Goal: Task Accomplishment & Management: Complete application form

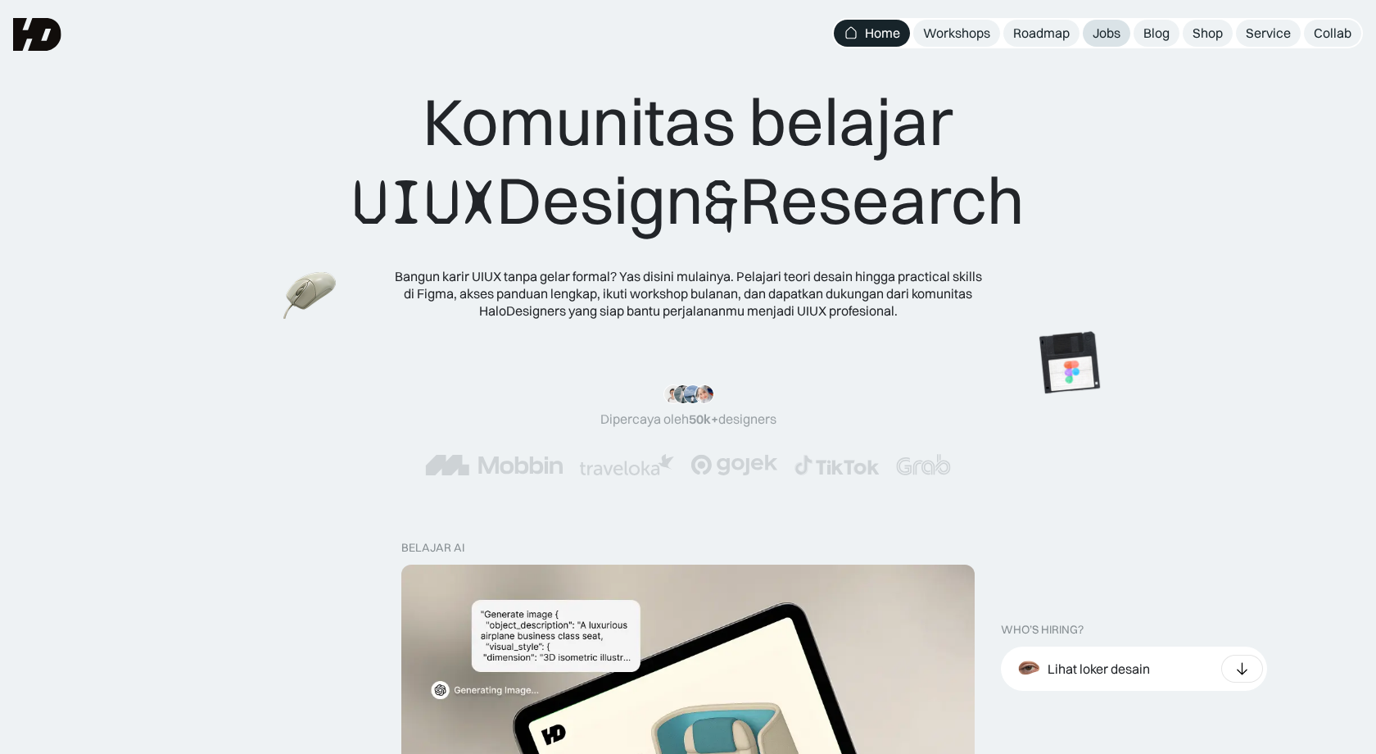
click at [1119, 31] on div "Jobs" at bounding box center [1107, 33] width 28 height 17
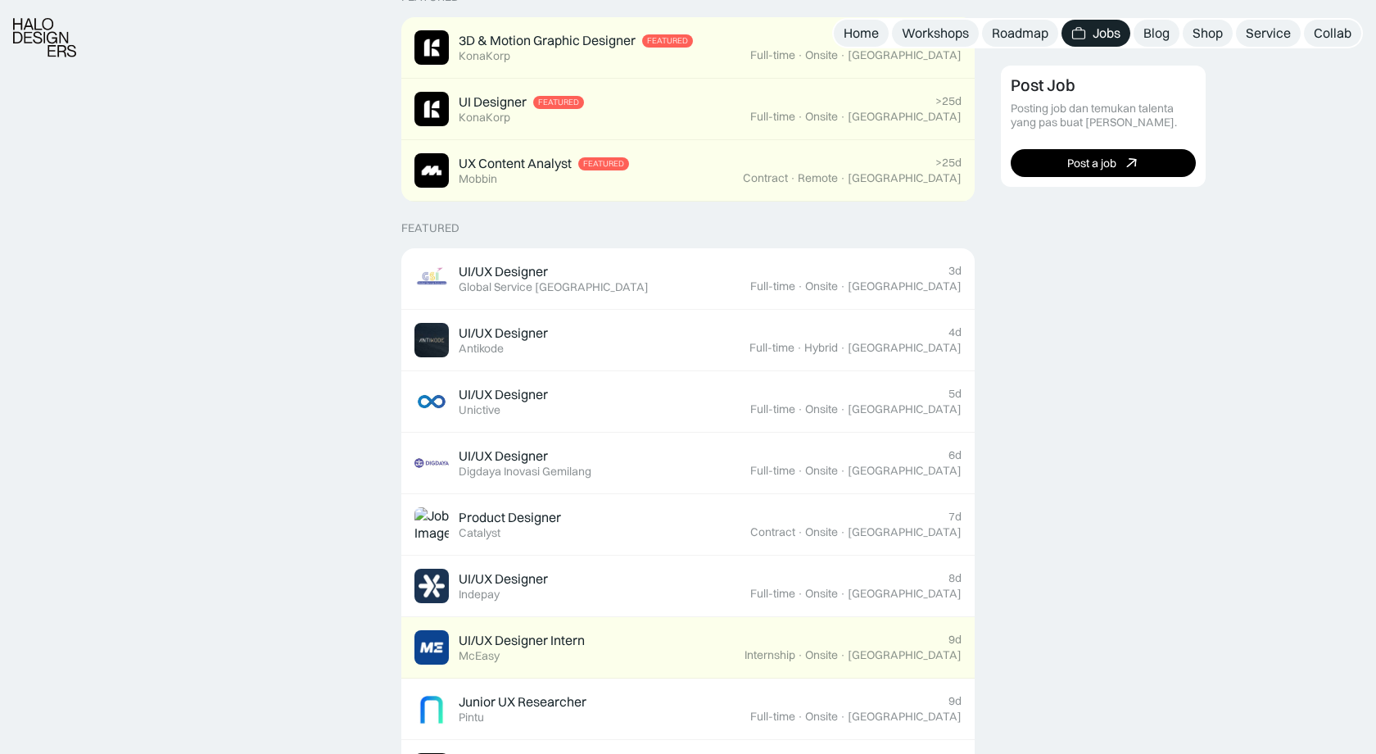
scroll to position [456, 0]
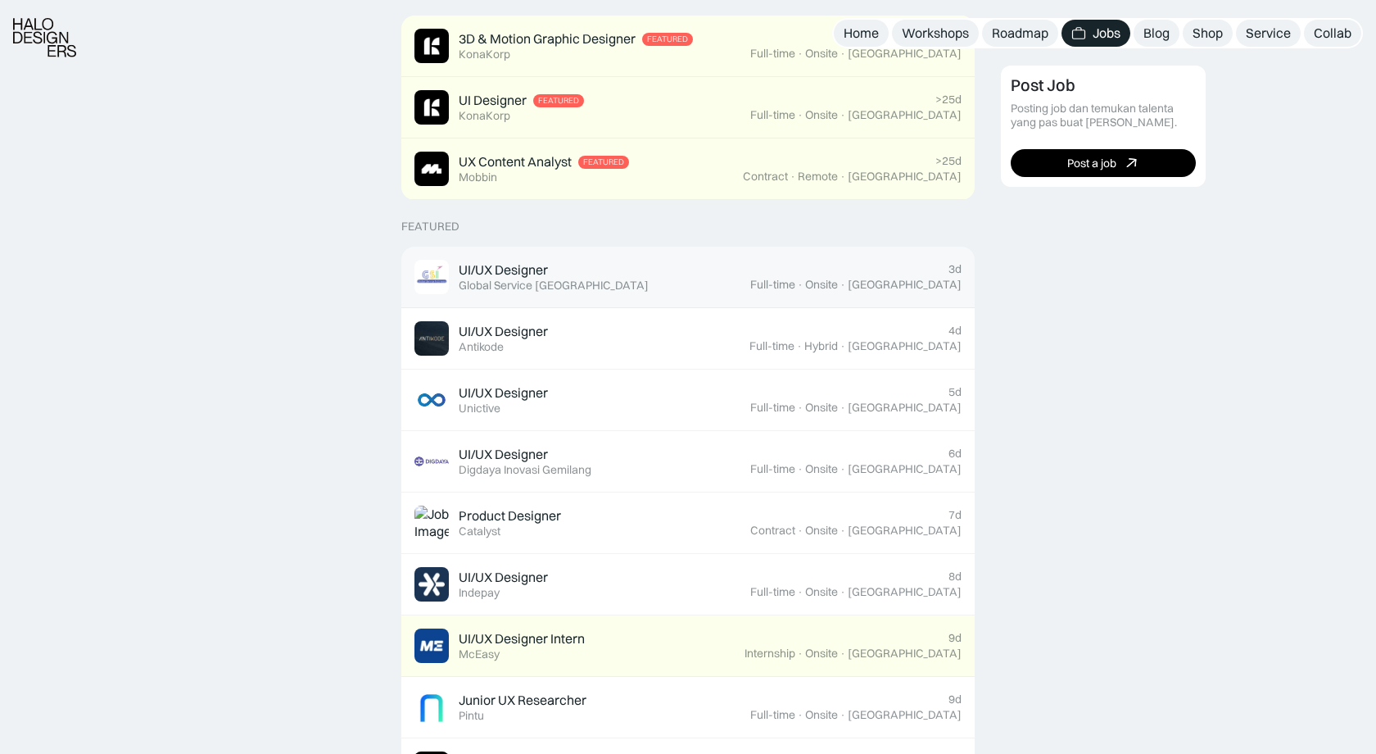
click at [539, 263] on div "UI/UX Designer" at bounding box center [503, 269] width 89 height 17
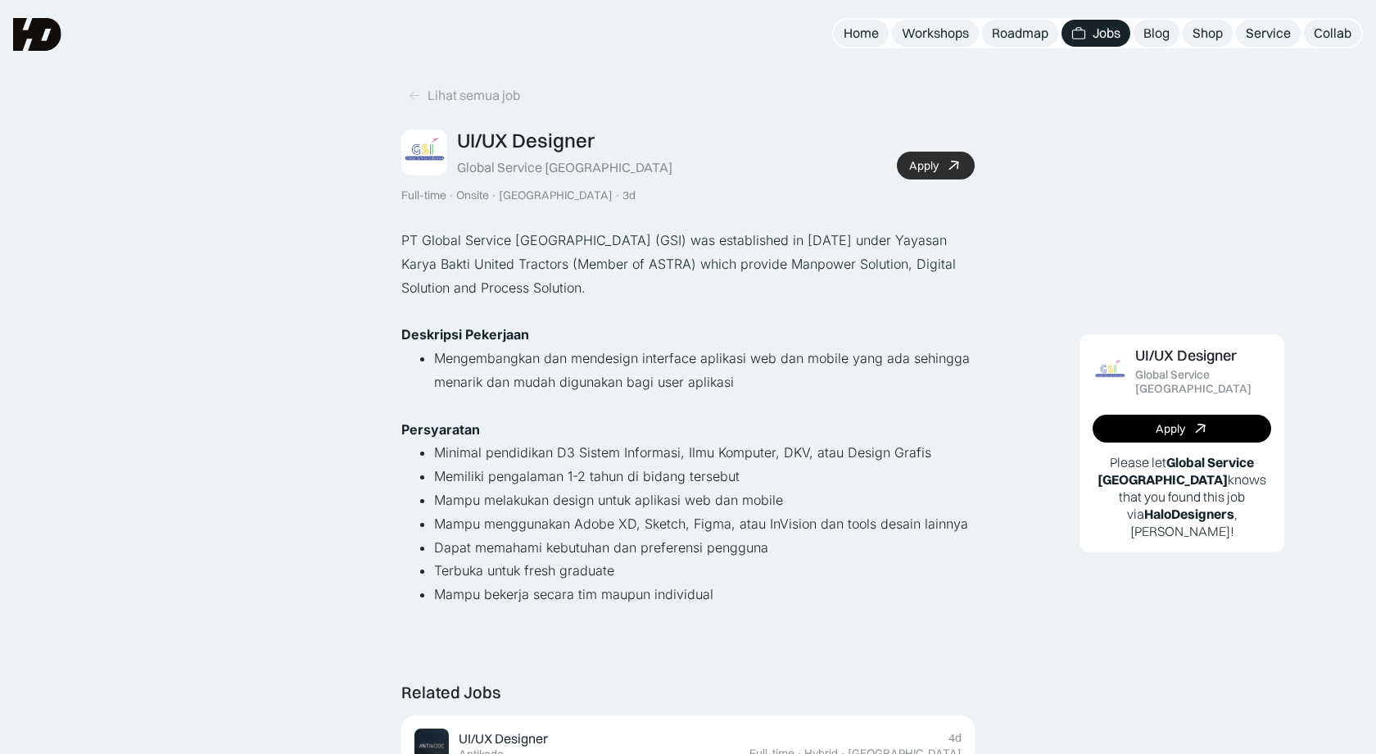
click at [931, 156] on link "Apply" at bounding box center [936, 166] width 78 height 28
click at [465, 100] on div "Lihat semua job" at bounding box center [474, 95] width 93 height 17
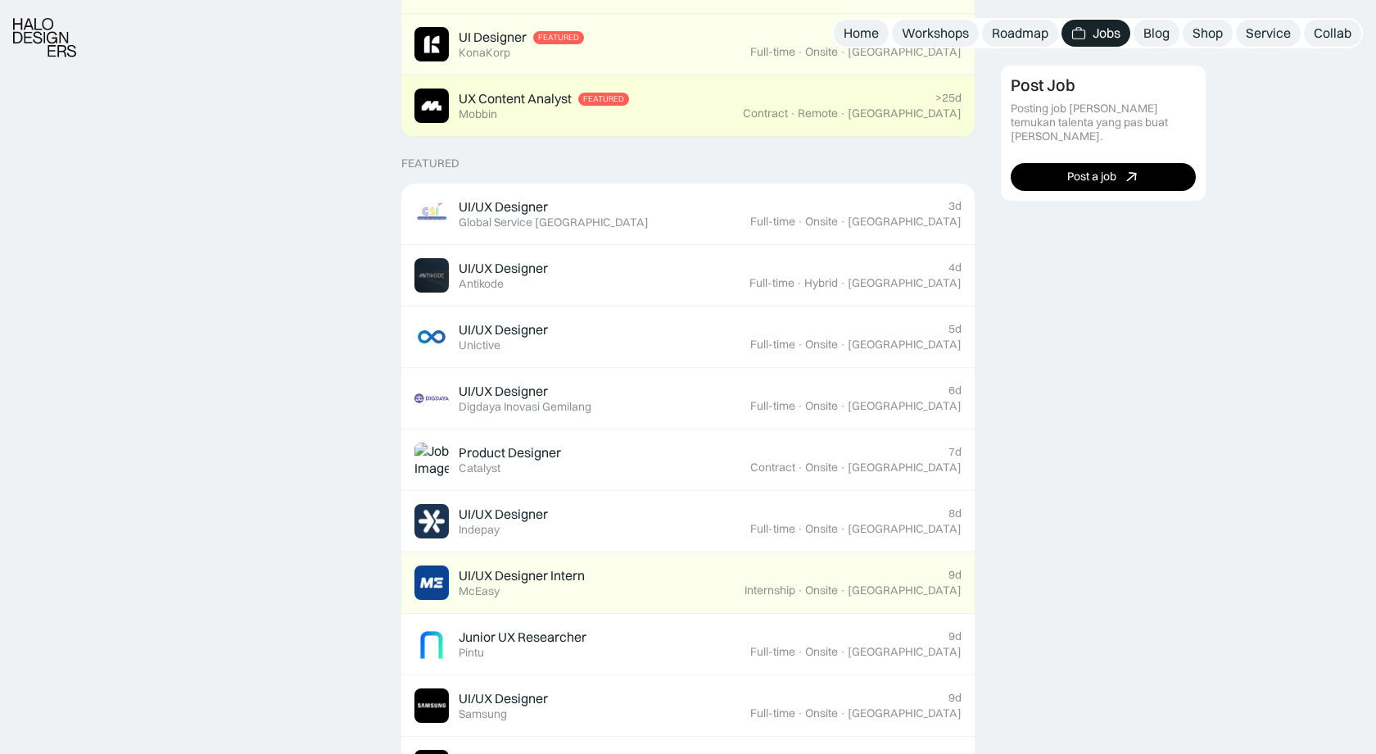
scroll to position [519, 0]
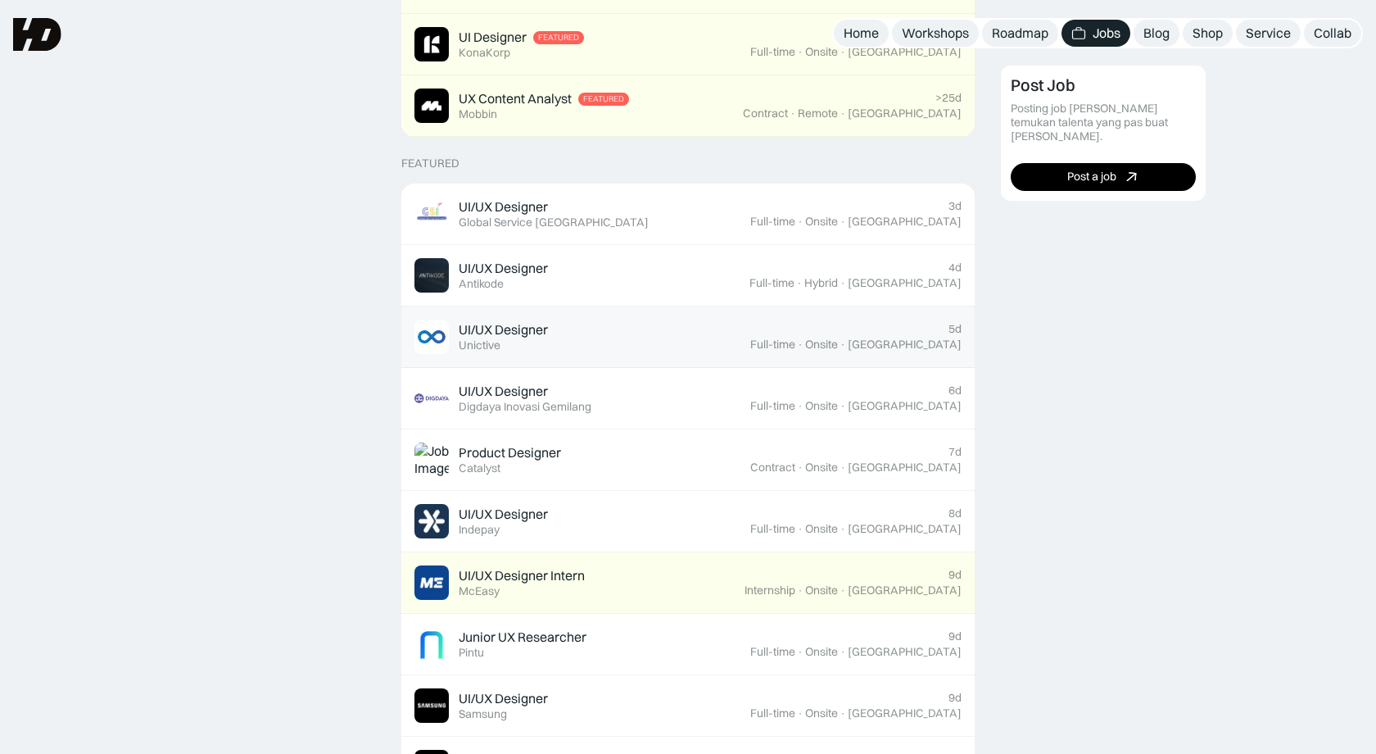
click at [503, 321] on div "UI/UX Designer" at bounding box center [503, 329] width 89 height 17
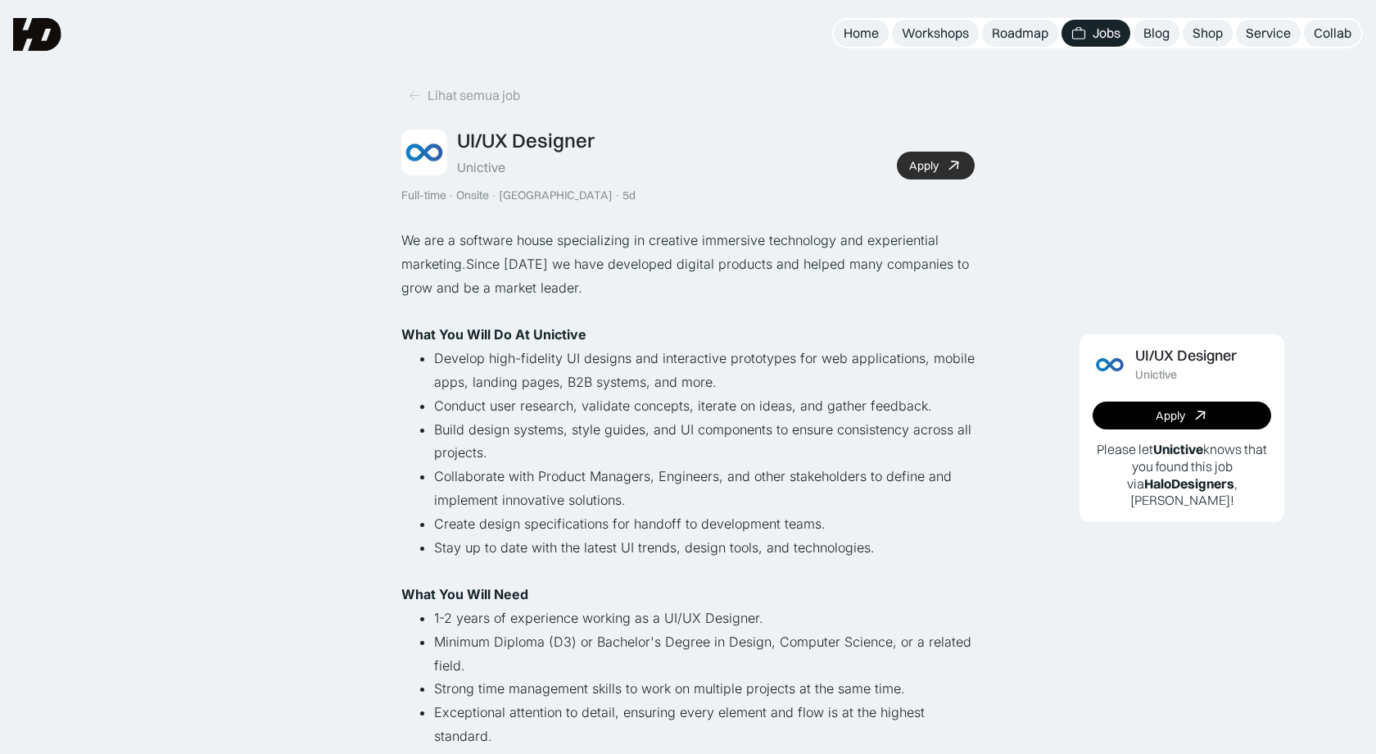
click at [918, 161] on div "Apply" at bounding box center [923, 166] width 29 height 14
click at [950, 157] on icon at bounding box center [954, 166] width 24 height 24
